Goal: Check status: Check status

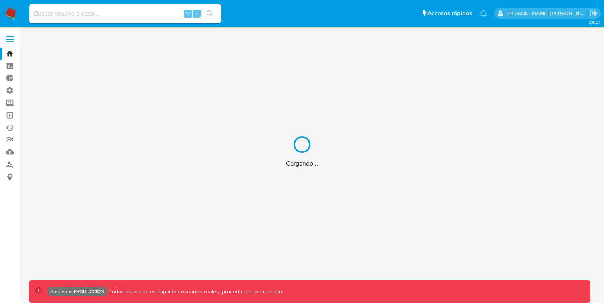
click at [135, 16] on div "Cargando..." at bounding box center [302, 151] width 604 height 303
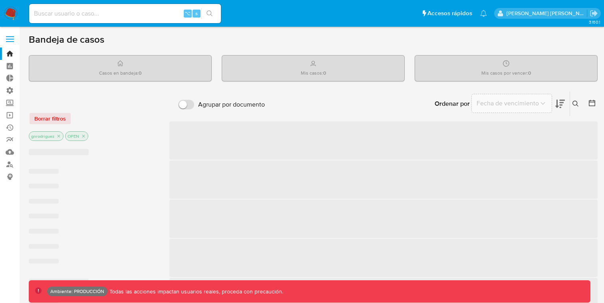
click at [122, 12] on input at bounding box center [125, 13] width 192 height 10
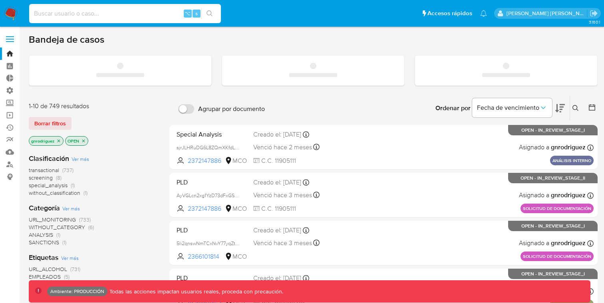
paste input "TXRDFg8mpQcjQgjxYWtJyoYt"
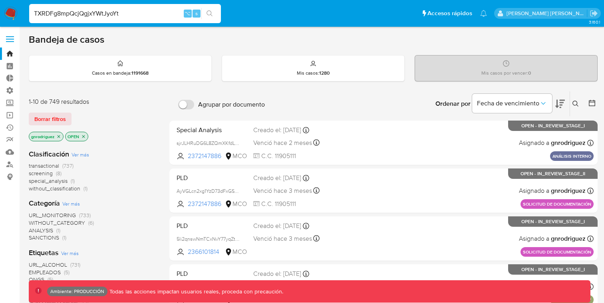
type input "TXRDFg8mpQcjQgjxYWtJyoYt"
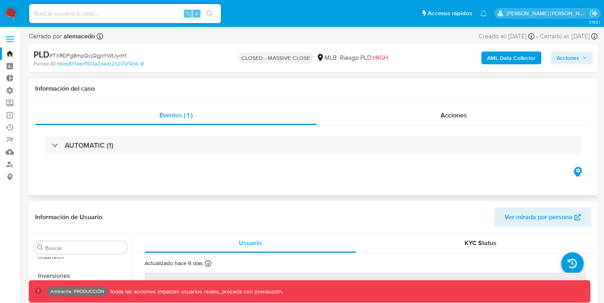
scroll to position [414, 0]
select select "10"
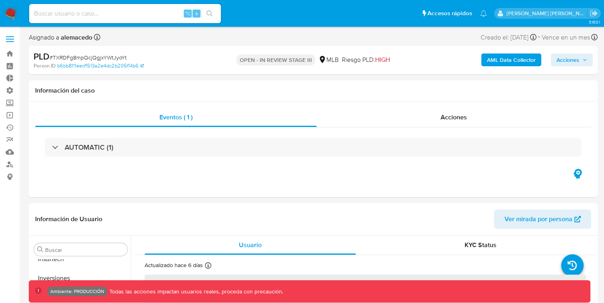
scroll to position [414, 0]
select select "10"
click at [133, 17] on input at bounding box center [125, 13] width 192 height 10
paste input "Hnyd0OxXV6rZ2TCtp6CvDT65"
type input "Hnyd0OxXV6rZ2TCtp6CvDT65"
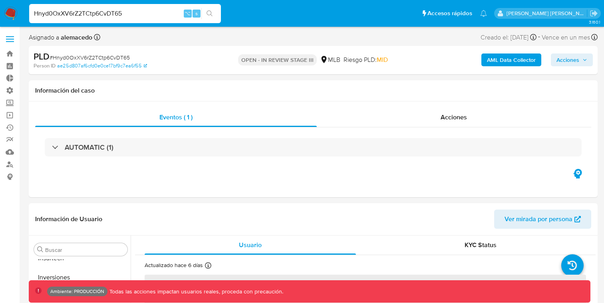
scroll to position [414, 0]
select select "10"
